Goal: Task Accomplishment & Management: Complete application form

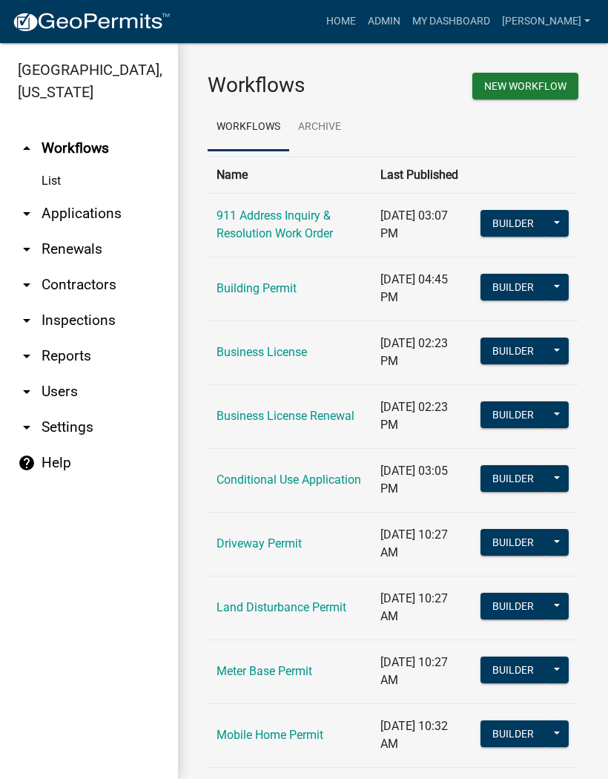
click at [91, 207] on link "arrow_drop_down Applications" at bounding box center [89, 214] width 178 height 36
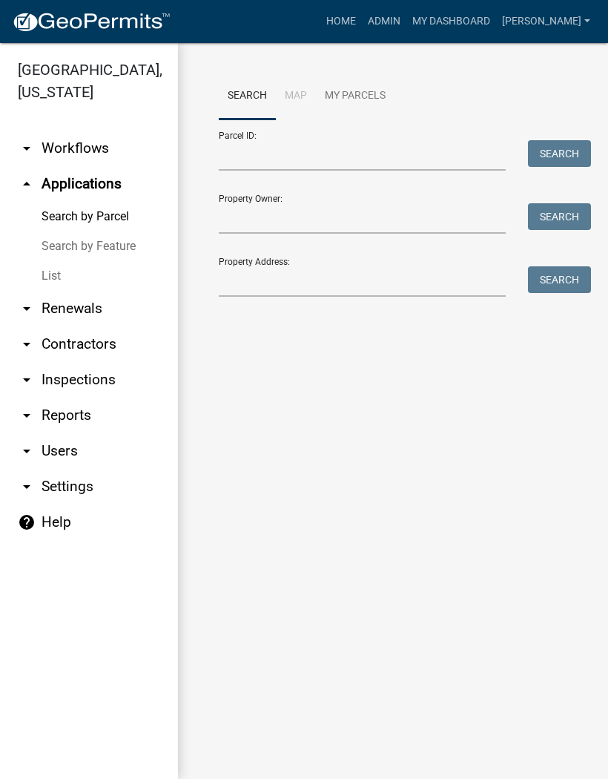
click at [55, 275] on link "List" at bounding box center [89, 276] width 178 height 30
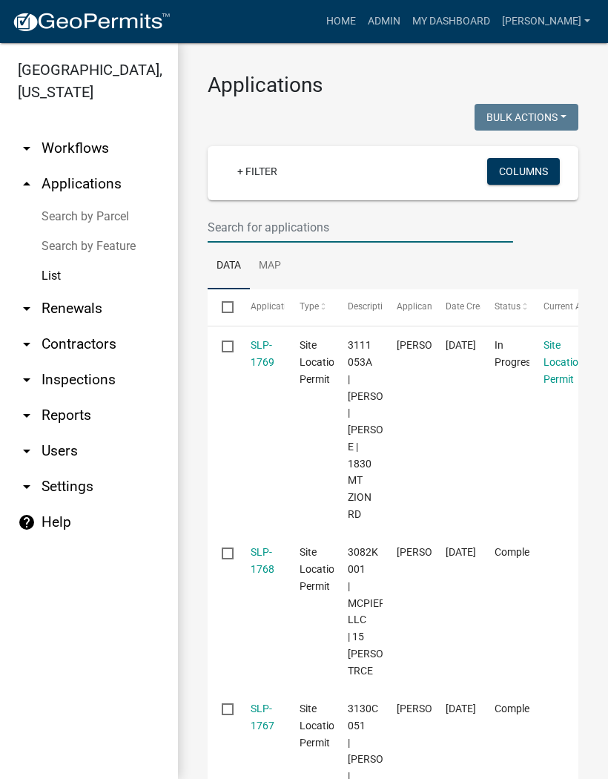
click at [269, 220] on input "text" at bounding box center [361, 227] width 306 height 30
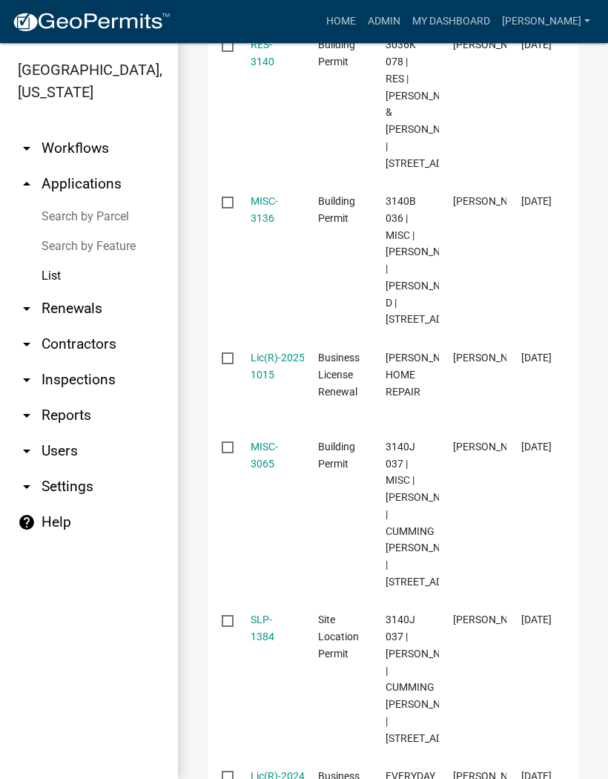
scroll to position [775, 0]
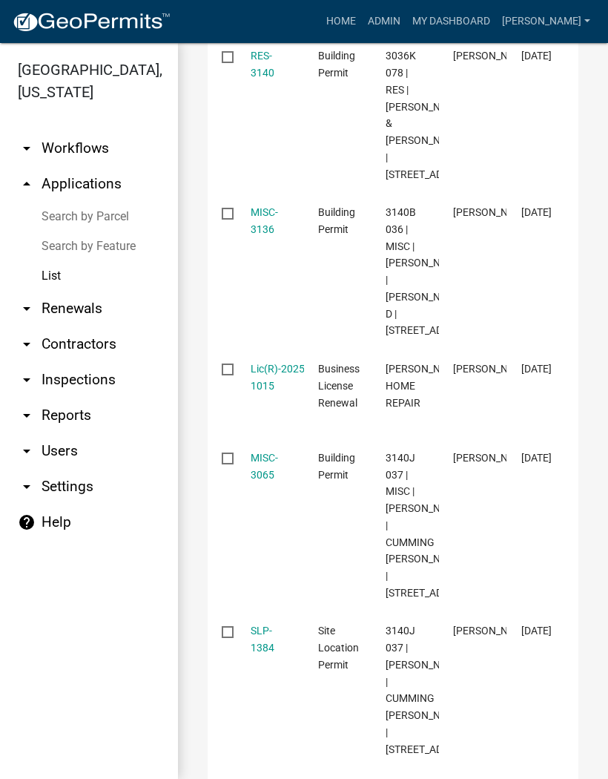
type input "3140"
click at [265, 79] on link "RES-3140" at bounding box center [263, 64] width 24 height 29
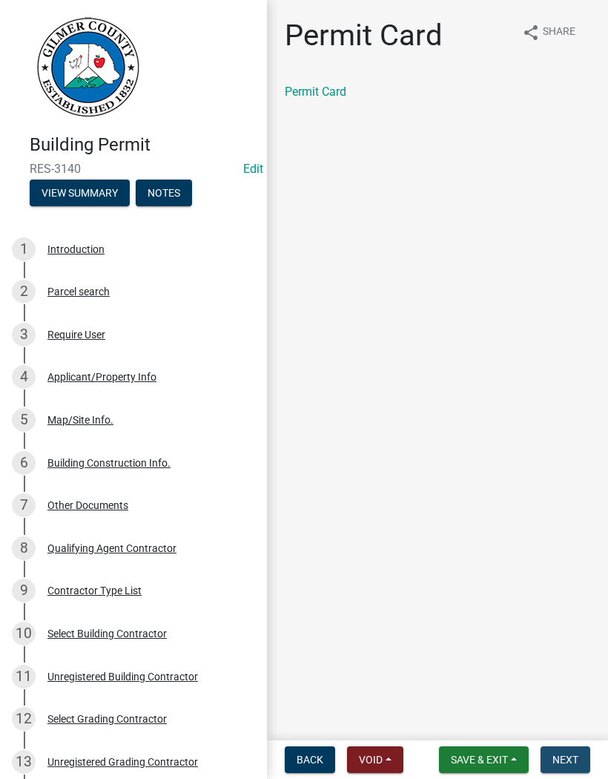
click at [574, 754] on span "Next" at bounding box center [566, 760] width 26 height 12
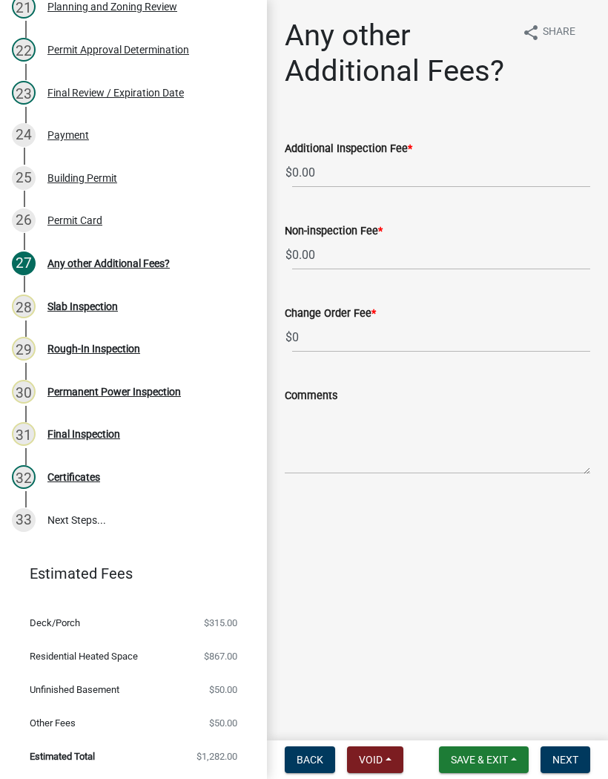
scroll to position [1126, 0]
click at [119, 345] on div "Rough-In Inspection" at bounding box center [93, 348] width 93 height 10
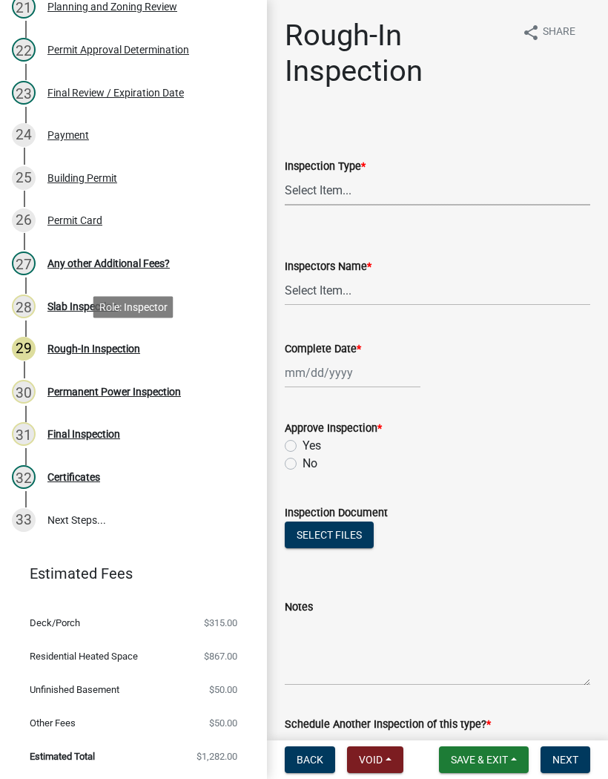
click at [323, 187] on select "Select Item... Rough-In" at bounding box center [438, 190] width 306 height 30
select select "c2274688-245b-4474-aeed-1009256ef604"
click at [336, 281] on select "Select Item... [PERSON_NAME] ([PERSON_NAME]) [PERSON_NAME] ([PERSON_NAME]) Engi…" at bounding box center [438, 290] width 306 height 30
select select "8dfc8809-68b2-4bc3-a0d1-6f7e000e7487"
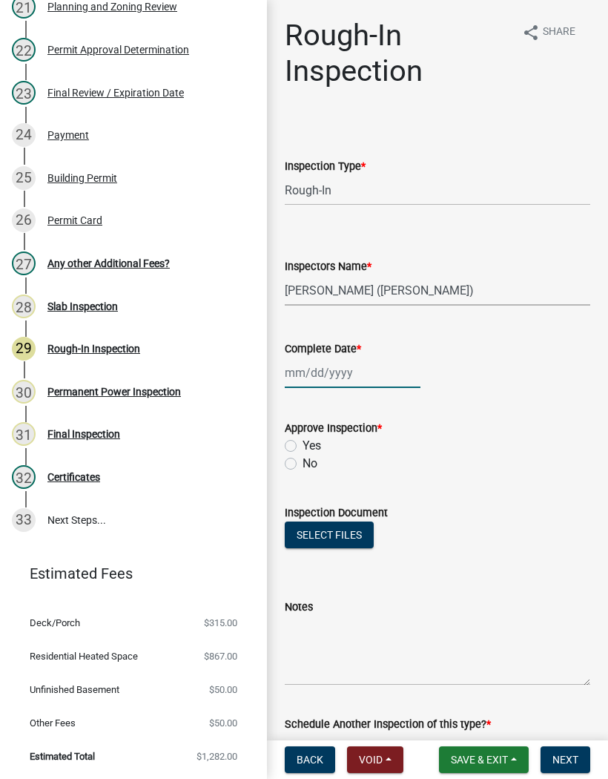
click at [333, 368] on div at bounding box center [353, 372] width 136 height 30
select select "9"
select select "2025"
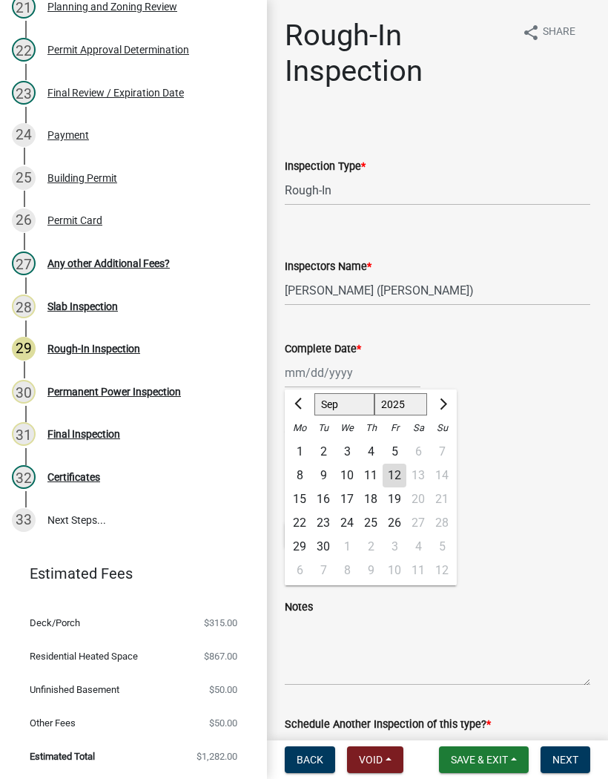
click at [395, 478] on div "12" at bounding box center [395, 476] width 24 height 24
type input "[DATE]"
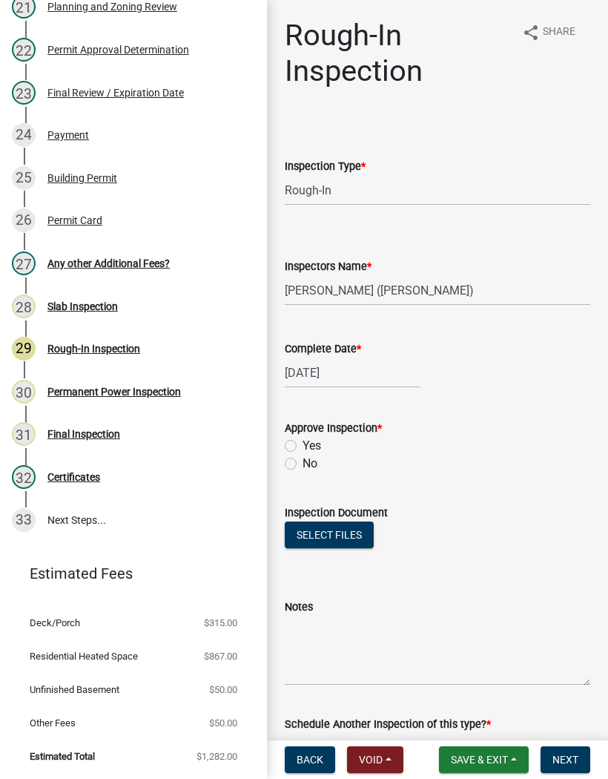
click at [300, 441] on div "Yes" at bounding box center [438, 446] width 306 height 18
click at [297, 439] on div "Yes" at bounding box center [438, 446] width 306 height 18
click at [299, 444] on div "Yes" at bounding box center [438, 446] width 306 height 18
click at [303, 444] on label "Yes" at bounding box center [312, 446] width 19 height 18
click at [303, 444] on input "Yes" at bounding box center [308, 442] width 10 height 10
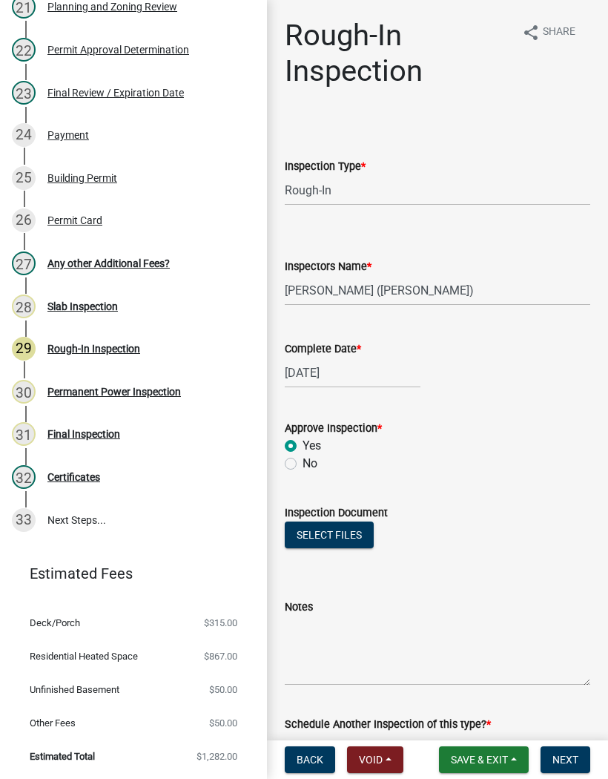
radio input "true"
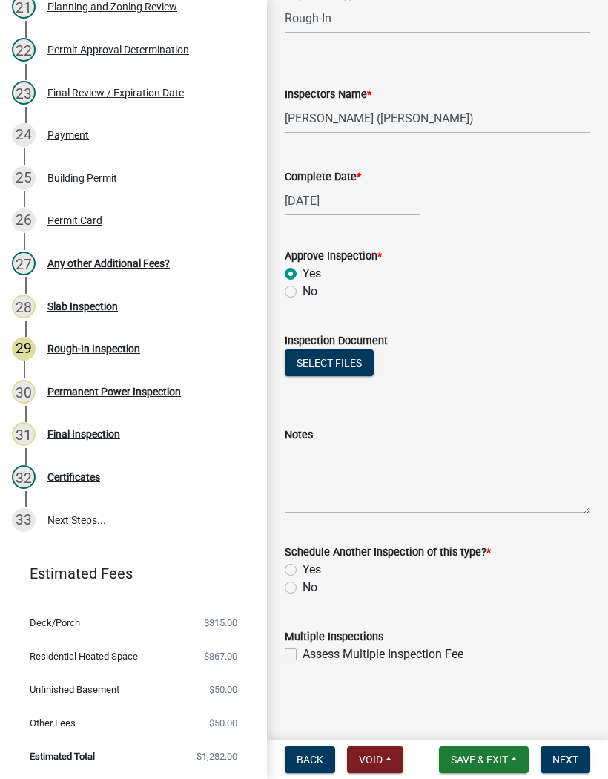
scroll to position [172, 0]
click at [303, 590] on label "No" at bounding box center [310, 587] width 15 height 18
click at [303, 588] on input "No" at bounding box center [308, 583] width 10 height 10
radio input "true"
click at [587, 751] on button "Next" at bounding box center [566, 759] width 50 height 27
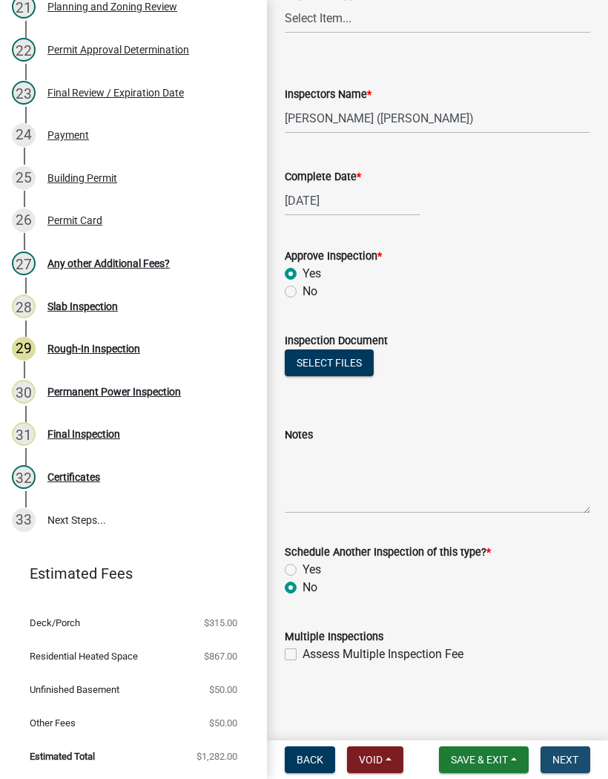
scroll to position [0, 0]
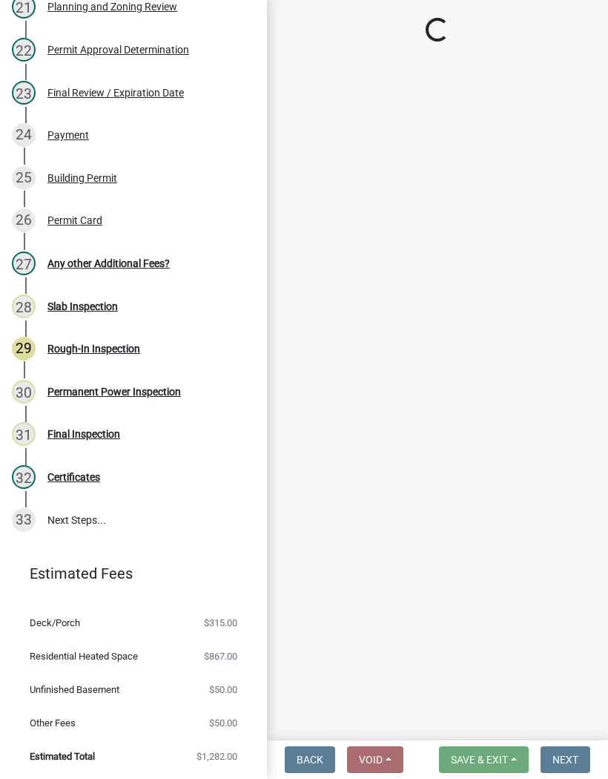
click at [159, 392] on div "Permanent Power Inspection" at bounding box center [113, 391] width 133 height 10
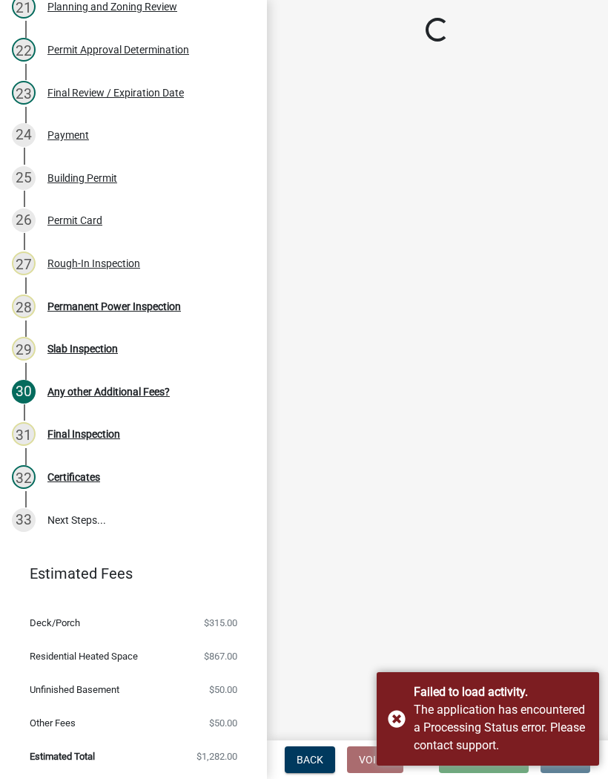
click at [402, 718] on div "Failed to load activity. The application has encountered a Processing Status er…" at bounding box center [488, 718] width 222 height 93
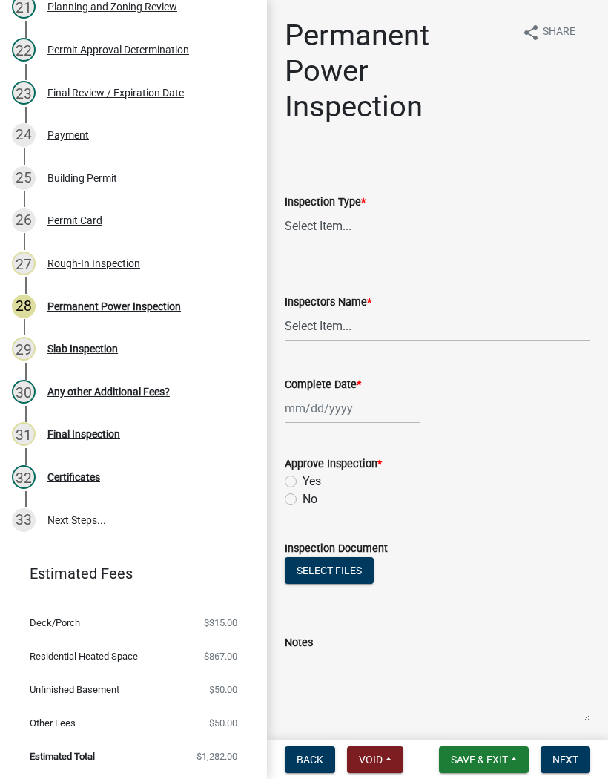
click at [137, 306] on div "Permanent Power Inspection" at bounding box center [113, 306] width 133 height 10
click at [356, 231] on select "Select Item... Permanent Power" at bounding box center [438, 226] width 306 height 30
select select "5c85f858-e2c6-4c2c-a92e-43b107da9ba1"
click at [352, 306] on label "Inspectors Name *" at bounding box center [328, 302] width 87 height 10
click at [352, 311] on select "Select Item... [PERSON_NAME] ([PERSON_NAME]) [PERSON_NAME] ([PERSON_NAME]) Engi…" at bounding box center [438, 326] width 306 height 30
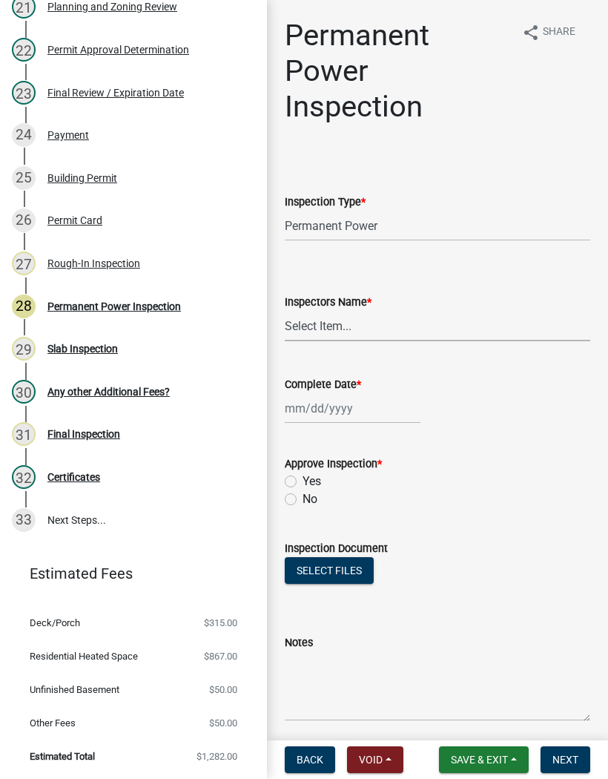
select select "8dfc8809-68b2-4bc3-a0d1-6f7e000e7487"
click at [306, 407] on div at bounding box center [353, 408] width 136 height 30
select select "9"
select select "2025"
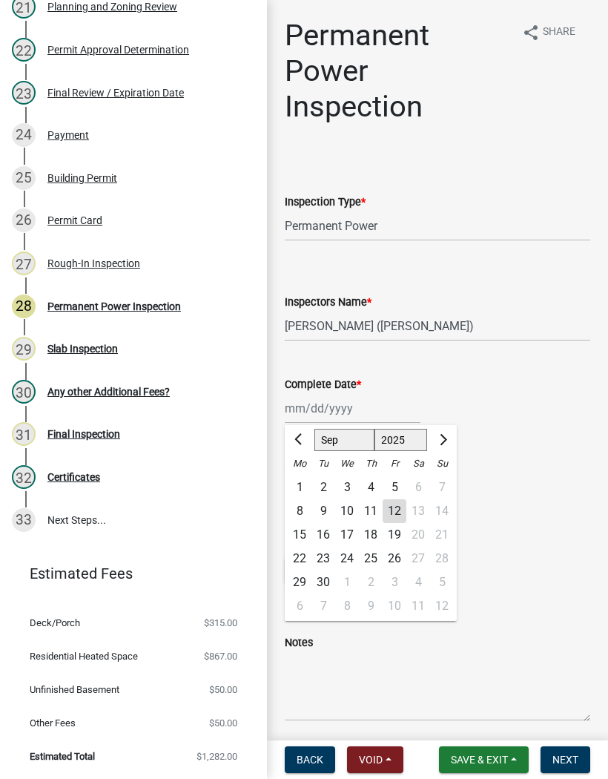
click at [392, 513] on div "12" at bounding box center [395, 511] width 24 height 24
type input "[DATE]"
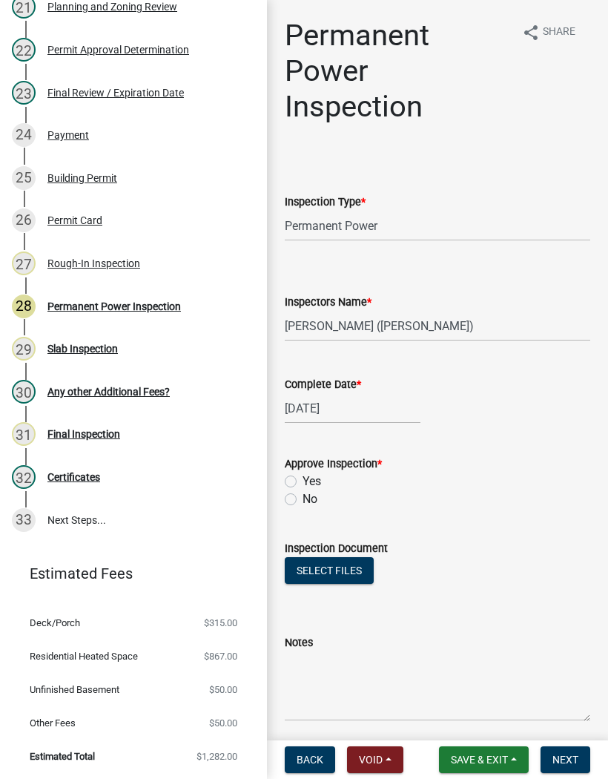
click at [303, 481] on label "Yes" at bounding box center [312, 481] width 19 height 18
click at [303, 481] on input "Yes" at bounding box center [308, 477] width 10 height 10
radio input "true"
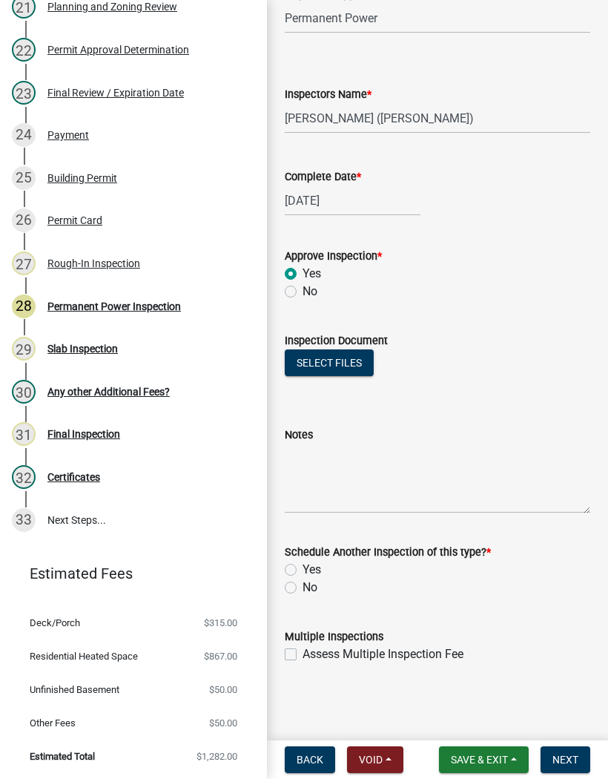
scroll to position [208, 0]
click at [303, 588] on label "No" at bounding box center [310, 587] width 15 height 18
click at [303, 588] on input "No" at bounding box center [308, 583] width 10 height 10
radio input "true"
click at [577, 763] on span "Next" at bounding box center [566, 760] width 26 height 12
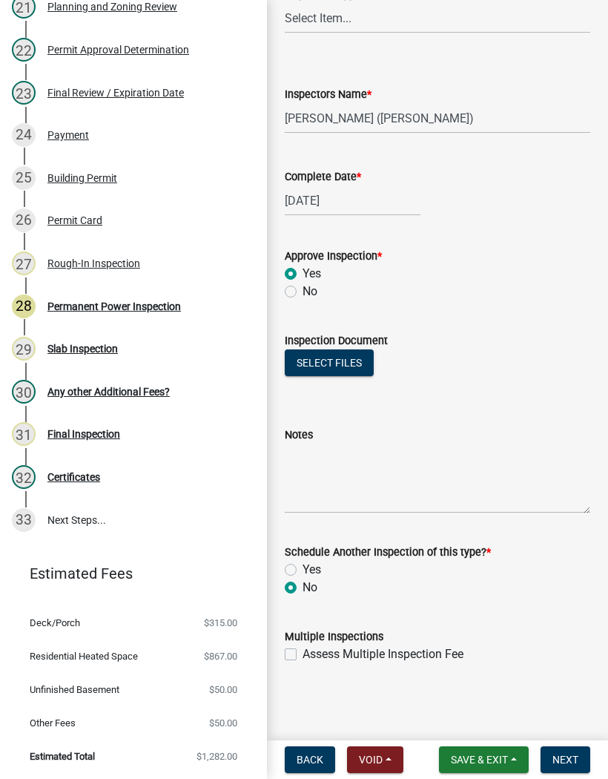
scroll to position [0, 0]
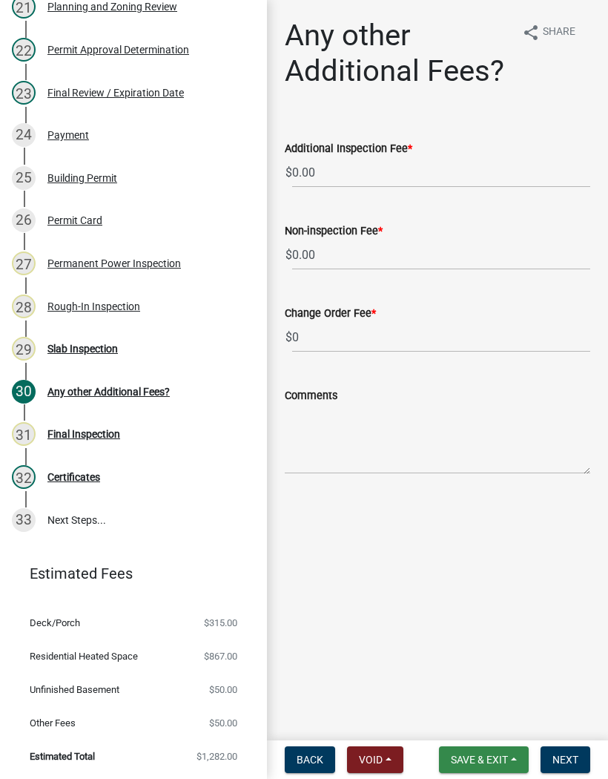
click at [478, 750] on button "Save & Exit" at bounding box center [484, 759] width 90 height 27
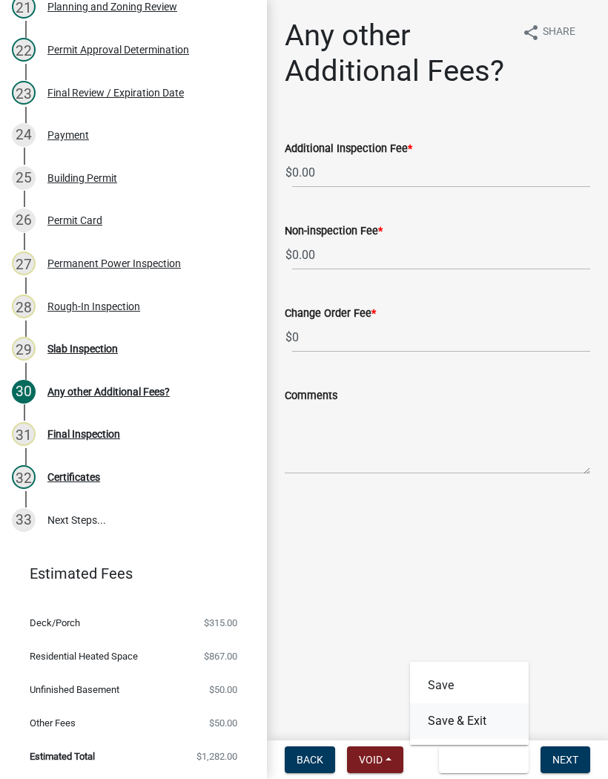
click at [479, 716] on button "Save & Exit" at bounding box center [469, 721] width 119 height 36
